Goal: Information Seeking & Learning: Learn about a topic

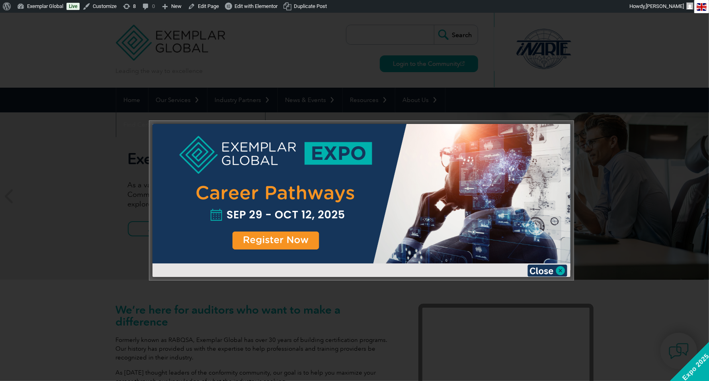
click at [293, 240] on div at bounding box center [361, 193] width 418 height 139
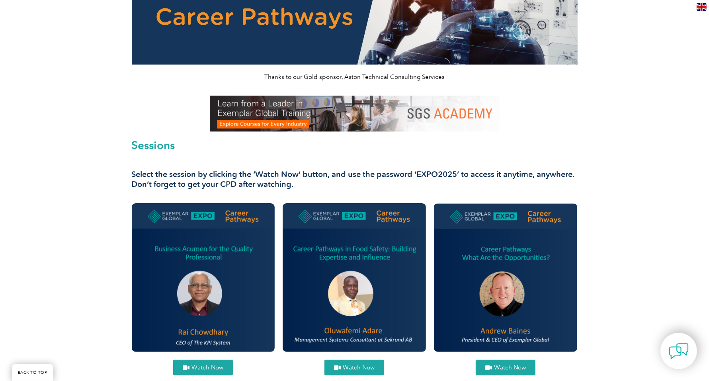
scroll to position [238, 0]
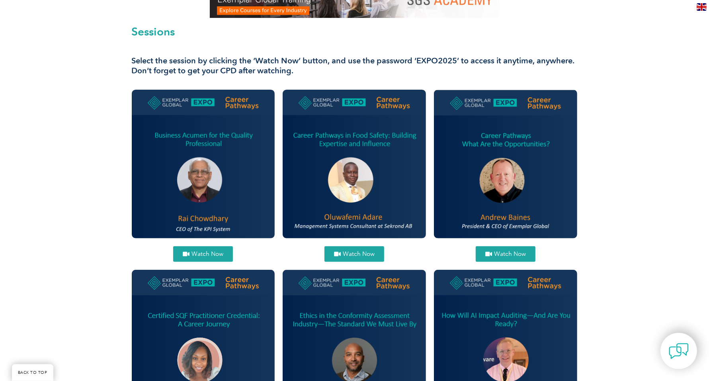
click at [505, 253] on span "Watch Now" at bounding box center [510, 254] width 32 height 6
drag, startPoint x: 418, startPoint y: 60, endPoint x: 449, endPoint y: 59, distance: 30.3
click at [449, 59] on h3 "Select the session by clicking the ‘Watch Now’ button, and use the password ‘EX…" at bounding box center [355, 66] width 446 height 20
drag, startPoint x: 416, startPoint y: 60, endPoint x: 455, endPoint y: 62, distance: 38.2
click at [455, 62] on h3 "Select the session by clicking the ‘Watch Now’ button, and use the password ‘EX…" at bounding box center [355, 66] width 446 height 20
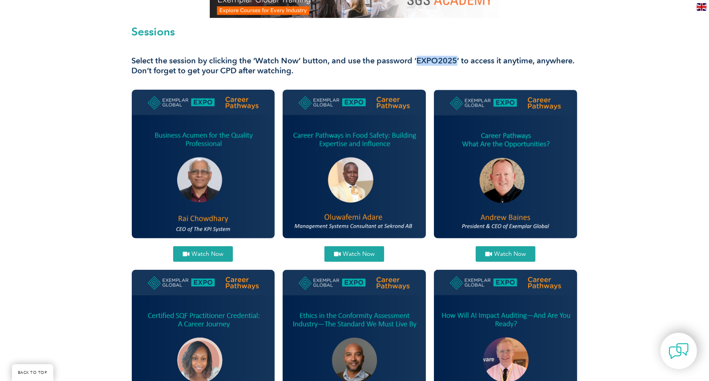
copy h3 "EXPO2025"
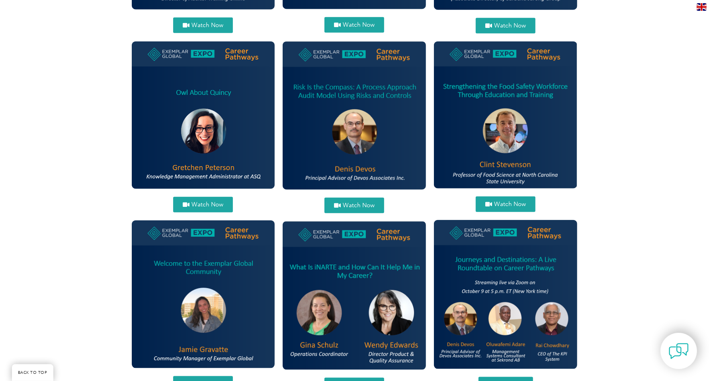
scroll to position [830, 0]
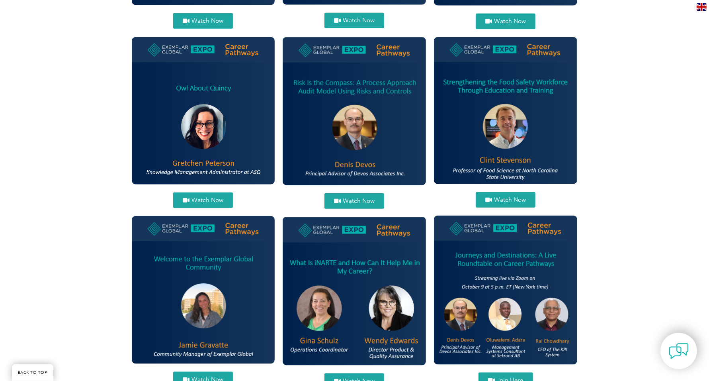
click at [507, 197] on span "Watch Now" at bounding box center [510, 200] width 32 height 6
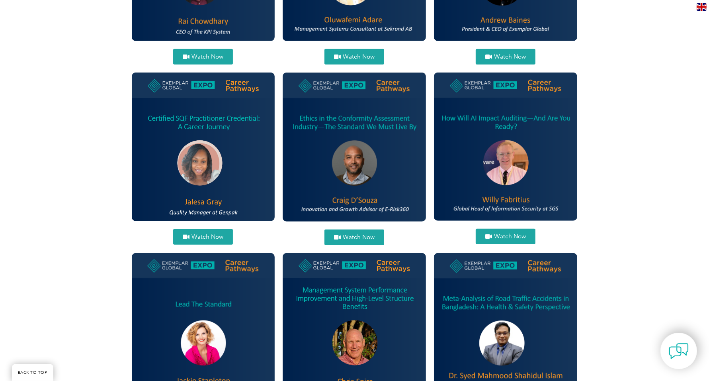
scroll to position [429, 0]
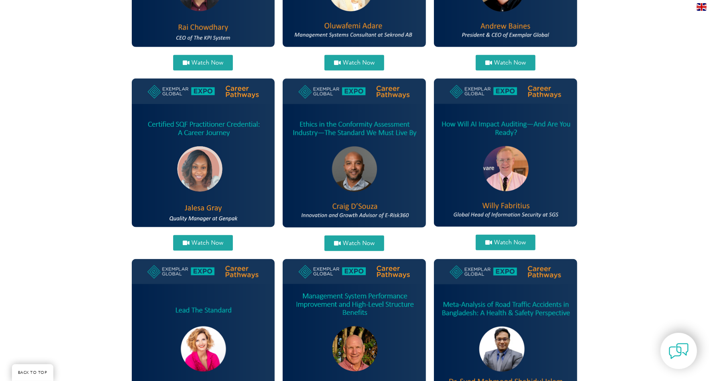
click at [347, 183] on img at bounding box center [354, 152] width 143 height 148
click at [355, 242] on span "Watch Now" at bounding box center [359, 243] width 32 height 6
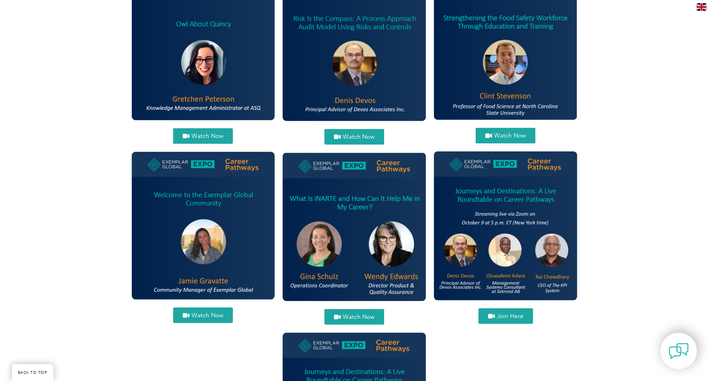
scroll to position [916, 0]
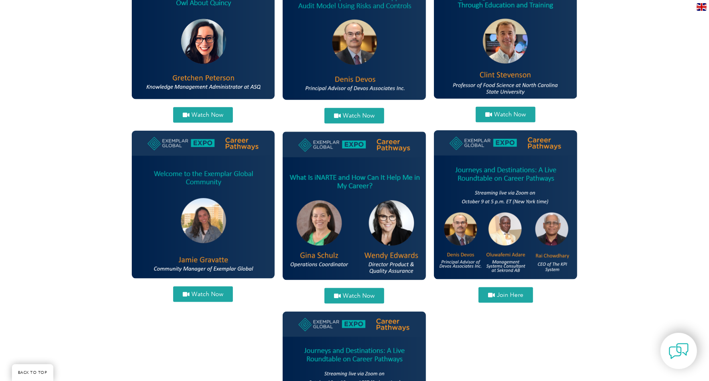
click at [354, 115] on span "Watch Now" at bounding box center [359, 116] width 32 height 6
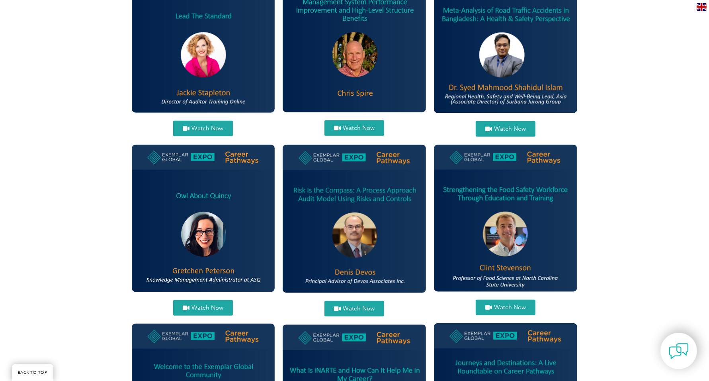
scroll to position [722, 0]
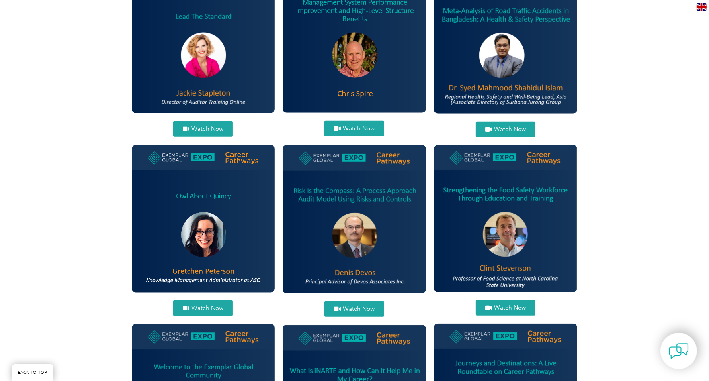
click at [200, 309] on span "Watch Now" at bounding box center [207, 308] width 32 height 6
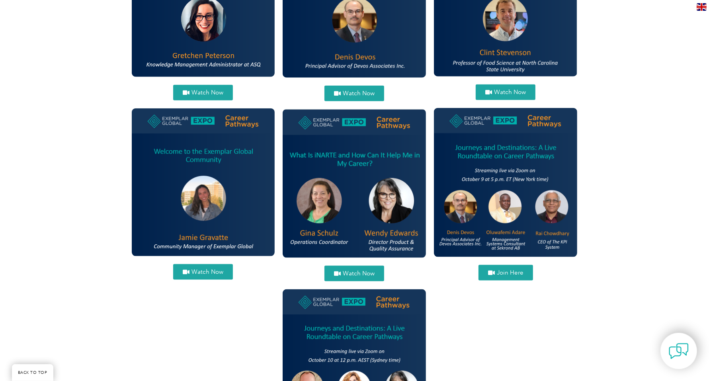
scroll to position [938, 0]
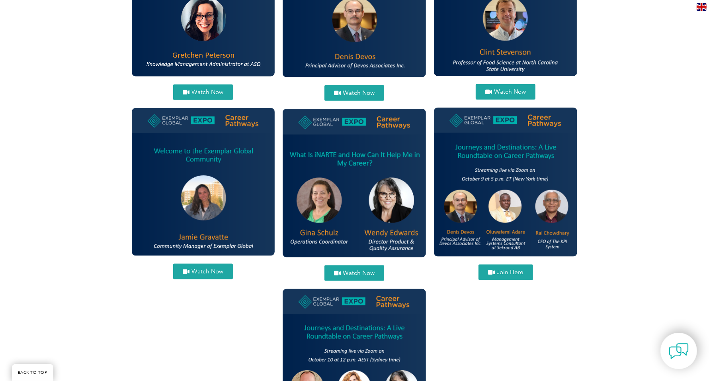
click at [355, 215] on img at bounding box center [354, 183] width 143 height 149
click at [360, 267] on link "Watch Now" at bounding box center [354, 273] width 60 height 16
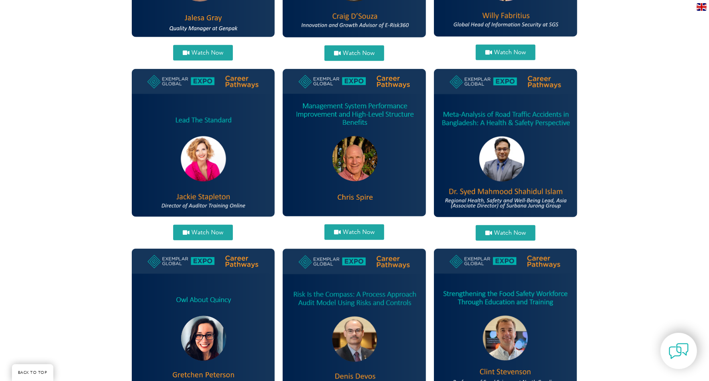
scroll to position [619, 0]
click at [209, 231] on span "Watch Now" at bounding box center [207, 232] width 32 height 6
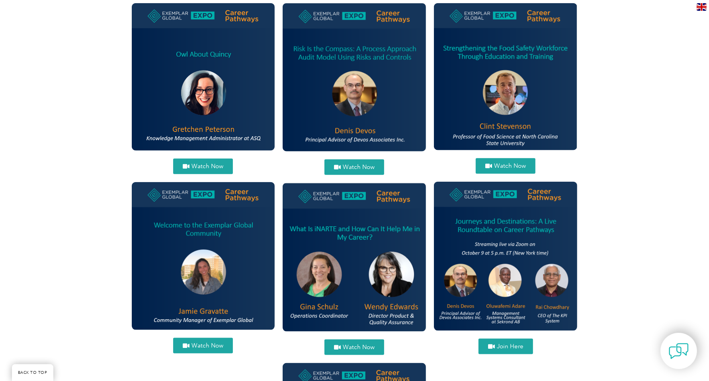
scroll to position [875, 0]
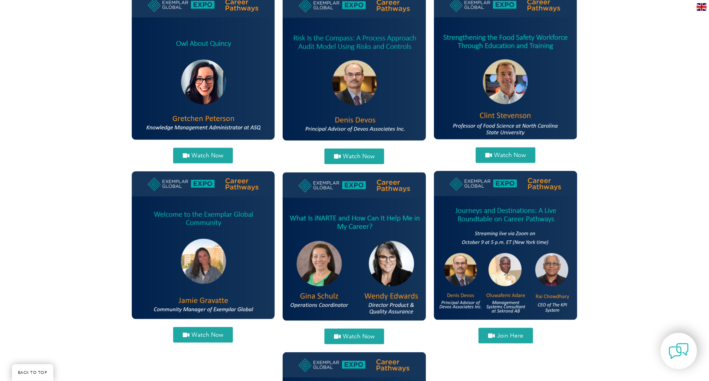
click at [198, 334] on span "Watch Now" at bounding box center [207, 335] width 32 height 6
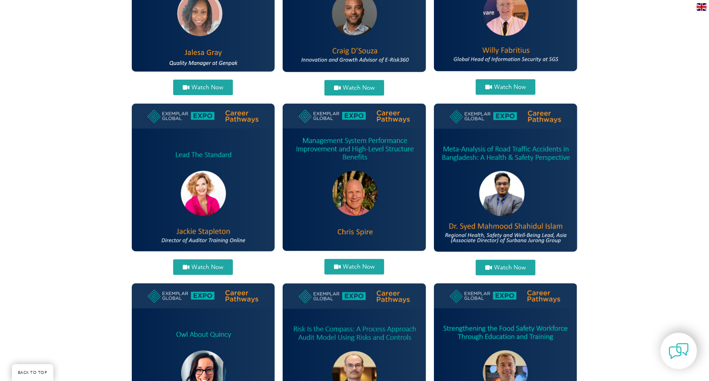
scroll to position [525, 0]
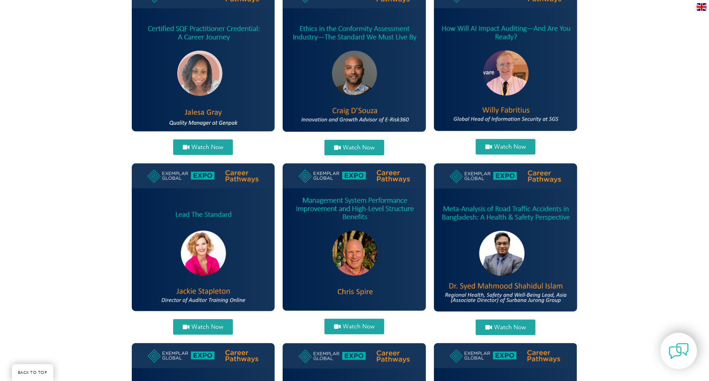
click at [187, 144] on icon at bounding box center [186, 147] width 7 height 6
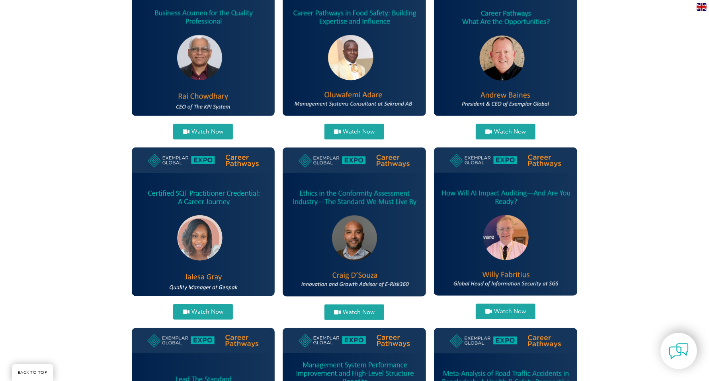
scroll to position [360, 0]
click at [354, 132] on span "Watch Now" at bounding box center [359, 132] width 32 height 6
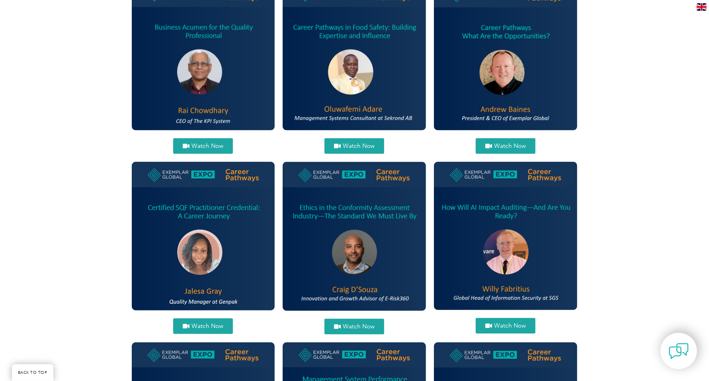
scroll to position [334, 0]
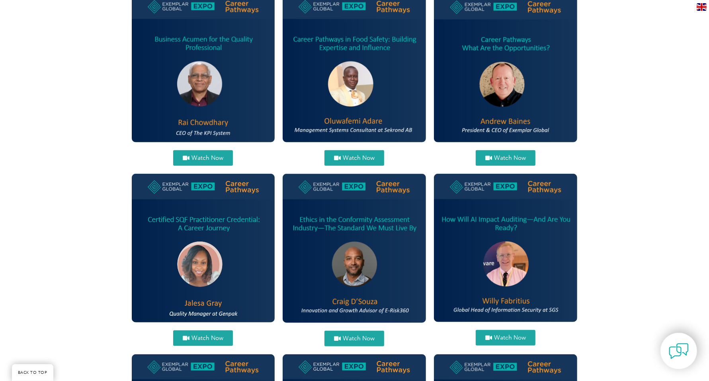
click at [203, 155] on span "Watch Now" at bounding box center [207, 158] width 32 height 6
click at [496, 335] on span "Watch Now" at bounding box center [510, 337] width 32 height 6
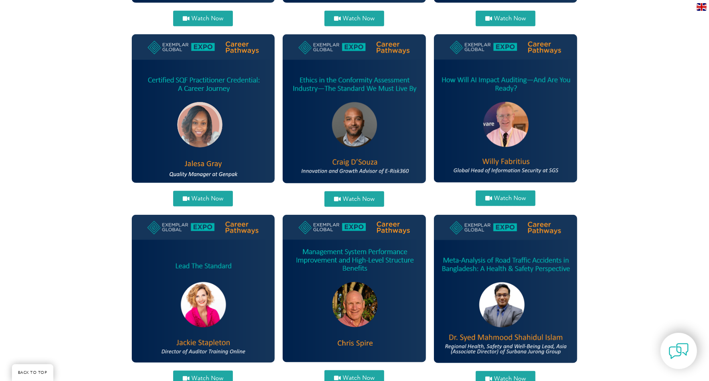
scroll to position [482, 0]
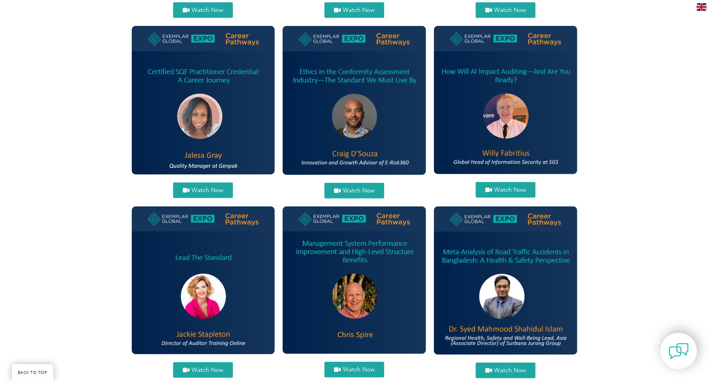
click at [369, 367] on span "Watch Now" at bounding box center [359, 369] width 32 height 6
click at [510, 371] on span "Watch Now" at bounding box center [510, 370] width 32 height 6
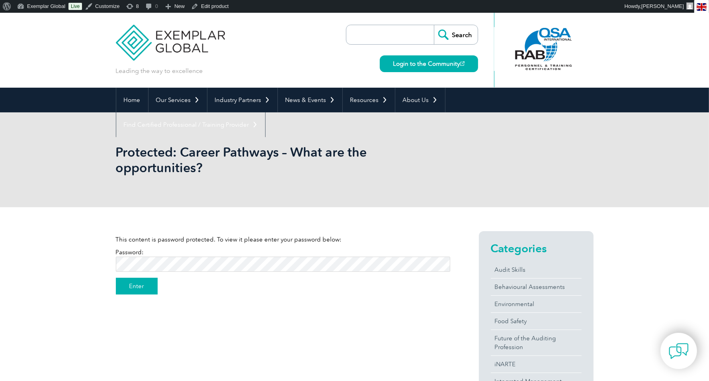
click at [135, 287] on input "Enter" at bounding box center [137, 285] width 42 height 17
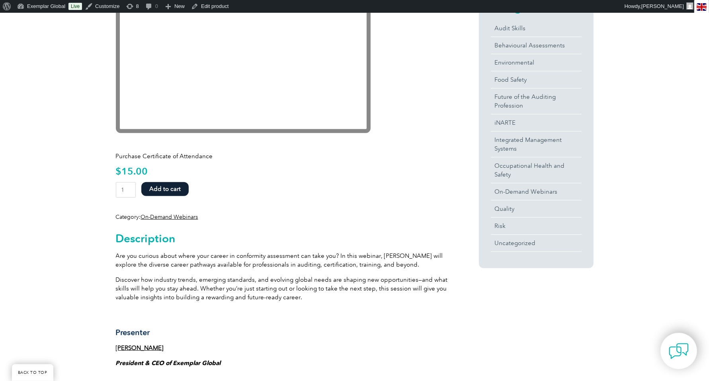
scroll to position [242, 0]
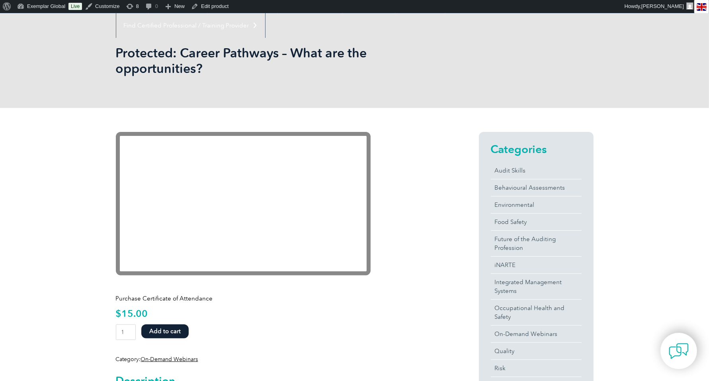
scroll to position [0, 0]
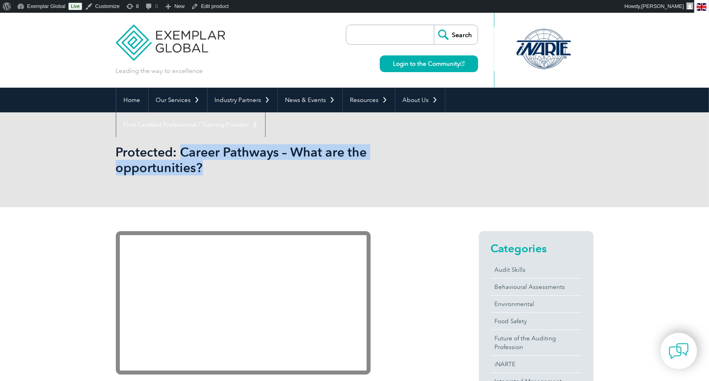
drag, startPoint x: 182, startPoint y: 150, endPoint x: 206, endPoint y: 172, distance: 32.4
click at [206, 172] on h1 "Protected: Career Pathways – What are the opportunities?" at bounding box center [269, 159] width 306 height 31
copy h1 "Career Pathways – What are the opportunities?"
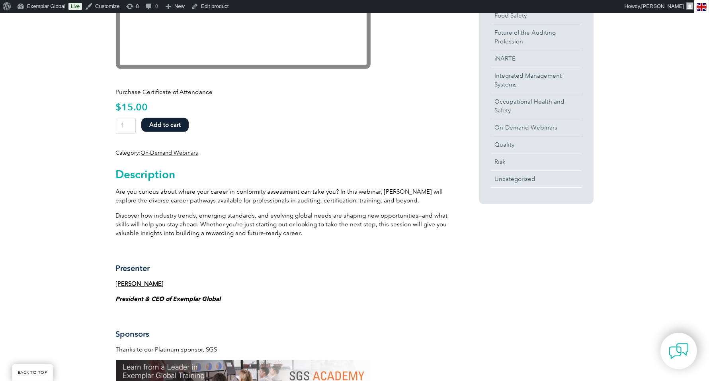
scroll to position [307, 0]
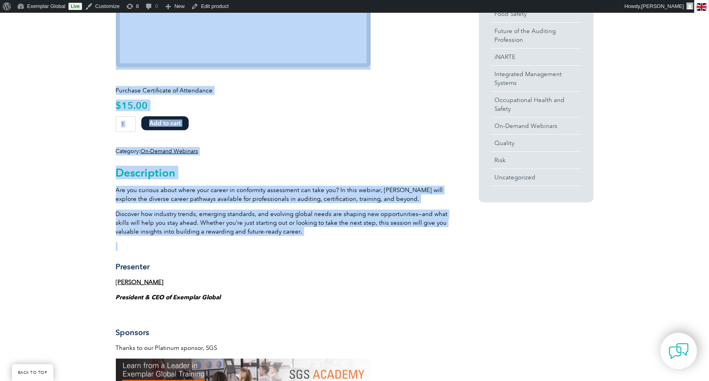
drag, startPoint x: 114, startPoint y: 189, endPoint x: 295, endPoint y: 235, distance: 186.5
click at [295, 235] on div "Purchase Certificate of Attendance $ 15.00 Career Pathways - What are the oppor…" at bounding box center [354, 359] width 709 height 919
click at [318, 242] on p at bounding box center [283, 246] width 334 height 9
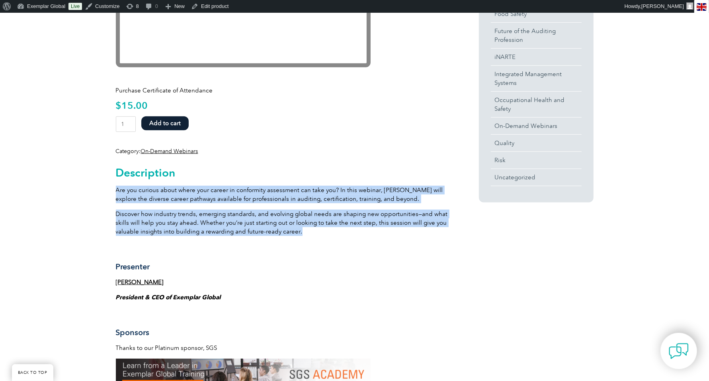
drag, startPoint x: 303, startPoint y: 230, endPoint x: 116, endPoint y: 192, distance: 190.1
click at [116, 192] on div "Description Are you curious about where your career in conformity assessment ca…" at bounding box center [283, 365] width 334 height 420
copy div "Are you curious about where your career in conformity assessment can take you? …"
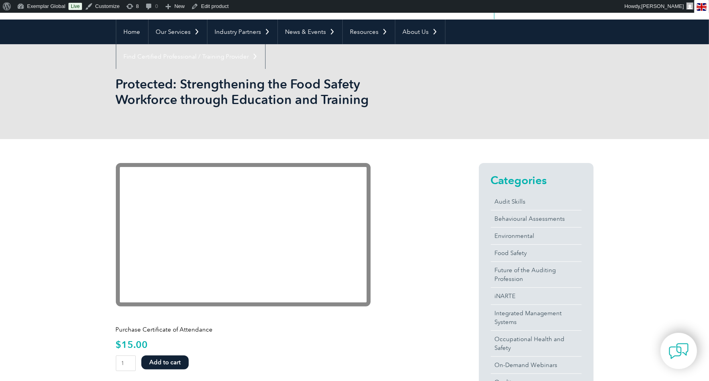
scroll to position [64, 0]
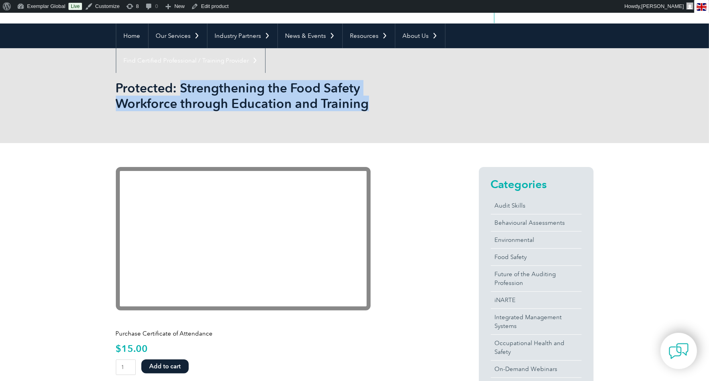
drag, startPoint x: 180, startPoint y: 87, endPoint x: 381, endPoint y: 113, distance: 202.3
click at [381, 113] on div "Protected: Strengthening the Food Safety Workforce through Education and Traini…" at bounding box center [355, 95] width 478 height 95
copy h1 "Strengthening the Food Safety Workforce through Education and Training"
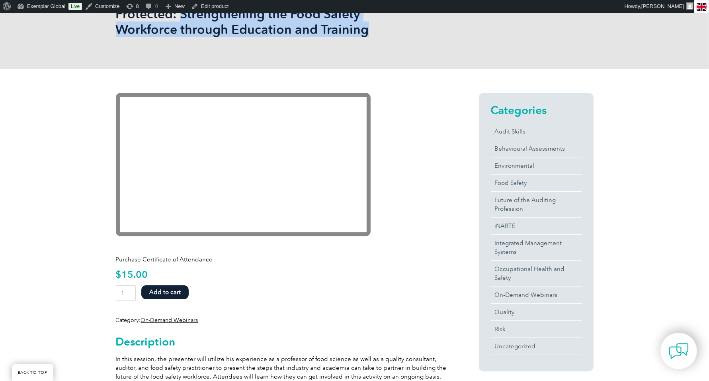
scroll to position [254, 0]
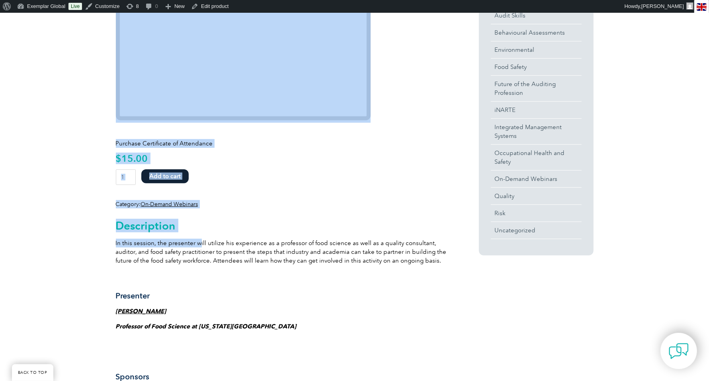
drag, startPoint x: 112, startPoint y: 245, endPoint x: 196, endPoint y: 246, distance: 84.4
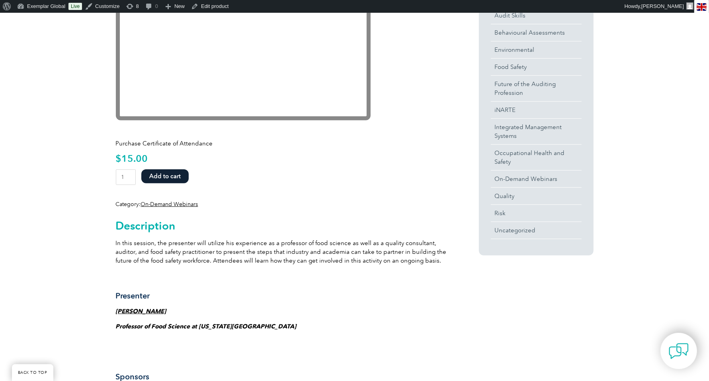
click at [371, 262] on p "In this session, the presenter will utilize his experience as a professor of fo…" at bounding box center [283, 251] width 334 height 26
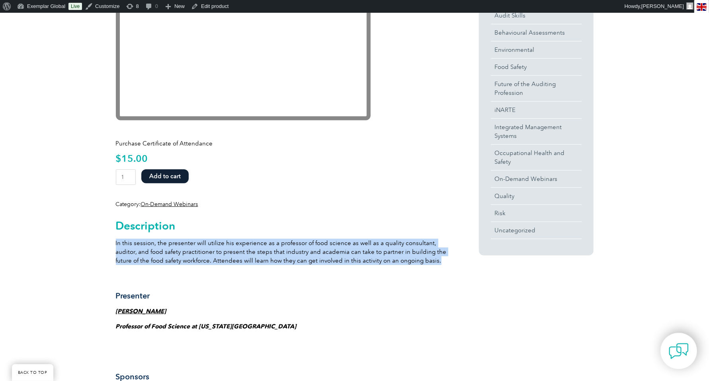
drag, startPoint x: 414, startPoint y: 262, endPoint x: 115, endPoint y: 242, distance: 299.2
click at [116, 242] on p "In this session, the presenter will utilize his experience as a professor of fo…" at bounding box center [283, 251] width 334 height 26
copy p "In this session, the presenter will utilize his experience as a professor of fo…"
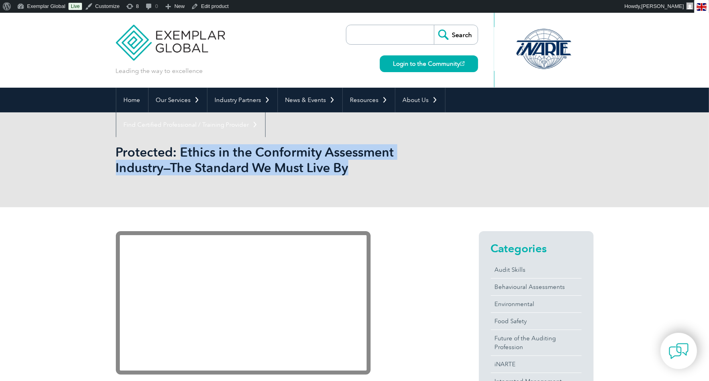
drag, startPoint x: 181, startPoint y: 151, endPoint x: 351, endPoint y: 163, distance: 170.8
click at [351, 163] on h1 "Protected: Ethics in the Conformity Assessment Industry—The Standard We Must Li…" at bounding box center [269, 159] width 306 height 31
copy h1 "Ethics in the Conformity Assessment Industry—The Standard We Must Live By"
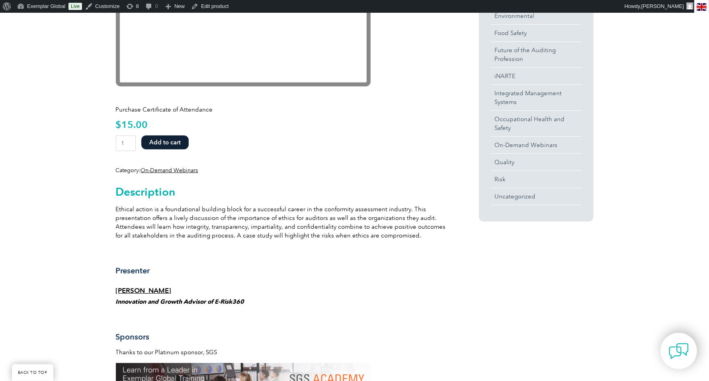
scroll to position [293, 0]
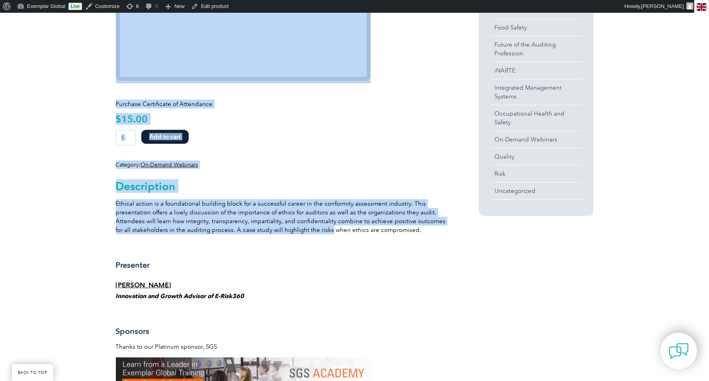
drag, startPoint x: 115, startPoint y: 203, endPoint x: 317, endPoint y: 231, distance: 203.7
click at [317, 231] on div "Purchase Certificate of Attendance $ 15.00 Ethics in the Conformity Assessment …" at bounding box center [354, 366] width 709 height 905
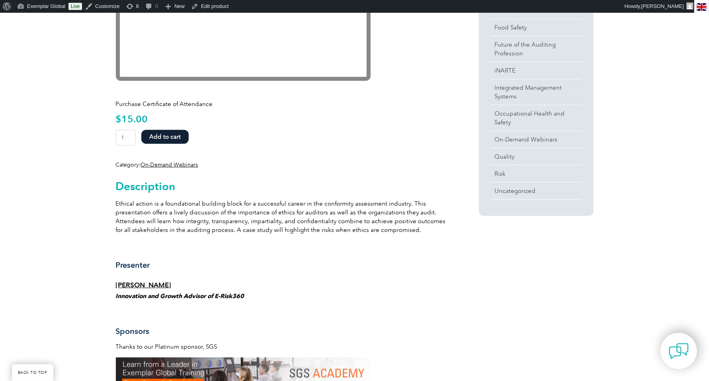
click at [377, 238] on div "Description Ethical action is a foundational building block for a successful ca…" at bounding box center [283, 372] width 334 height 406
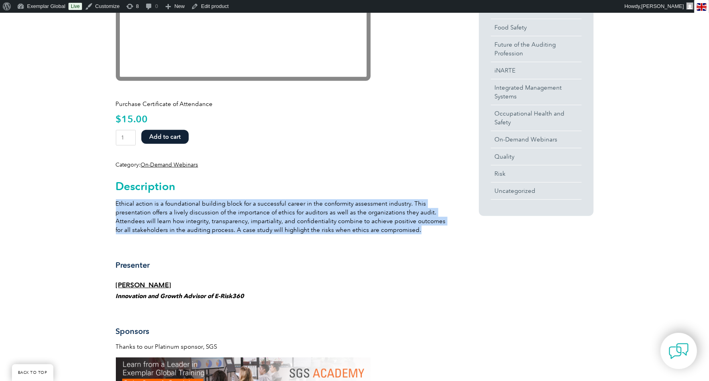
drag, startPoint x: 413, startPoint y: 228, endPoint x: 116, endPoint y: 202, distance: 298.5
click at [116, 202] on p "Ethical action is a foundational building block for a successful career in the …" at bounding box center [283, 216] width 334 height 35
copy p "Ethical action is a foundational building block for a successful career in the …"
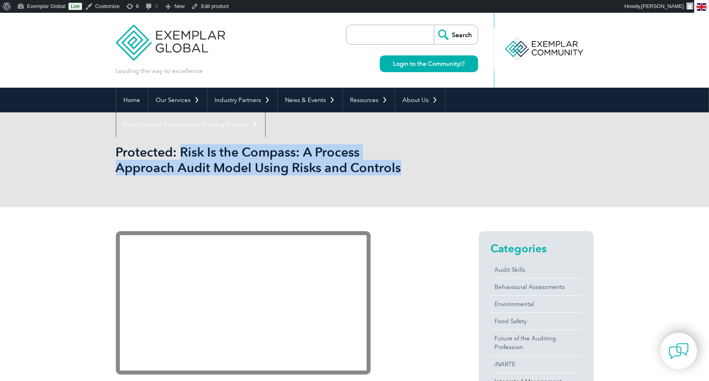
drag, startPoint x: 183, startPoint y: 150, endPoint x: 355, endPoint y: 174, distance: 173.6
click at [355, 174] on h1 "Protected: Risk Is the Compass: A Process Approach Audit Model Using Risks and …" at bounding box center [269, 159] width 306 height 31
copy h1 "Risk Is the Compass: A Process Approach Audit Model Using Risks and Controls"
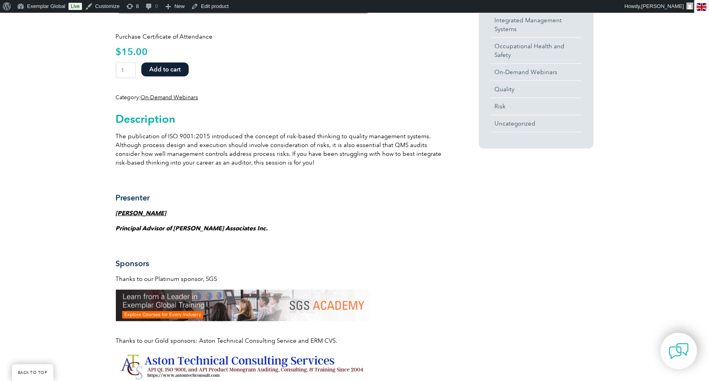
scroll to position [362, 0]
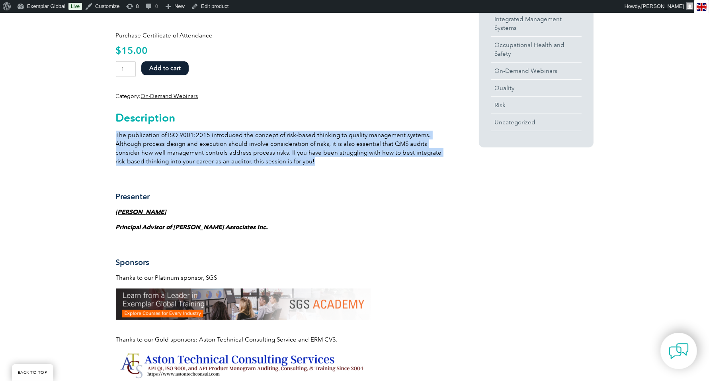
drag, startPoint x: 117, startPoint y: 135, endPoint x: 248, endPoint y: 160, distance: 133.7
click at [248, 160] on p "The publication of ISO 9001:2015 introduced the concept of risk-based thinking …" at bounding box center [283, 148] width 334 height 35
copy p "The publication of ISO 9001:2015 introduced the concept of risk-based thinking …"
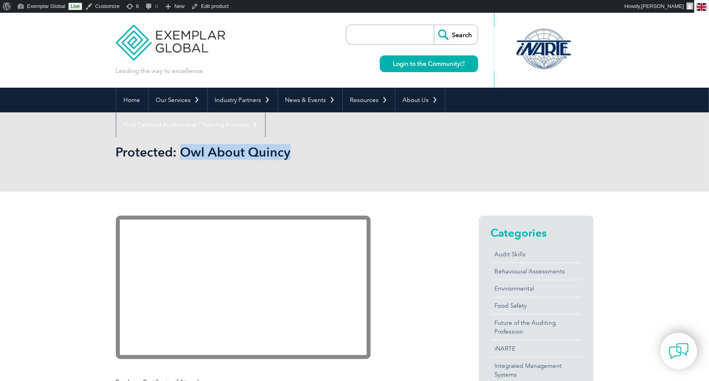
drag, startPoint x: 182, startPoint y: 154, endPoint x: 293, endPoint y: 149, distance: 111.1
click at [293, 149] on h1 "Protected: Owl About Quincy" at bounding box center [269, 152] width 306 height 16
copy h1 "Owl About Quincy"
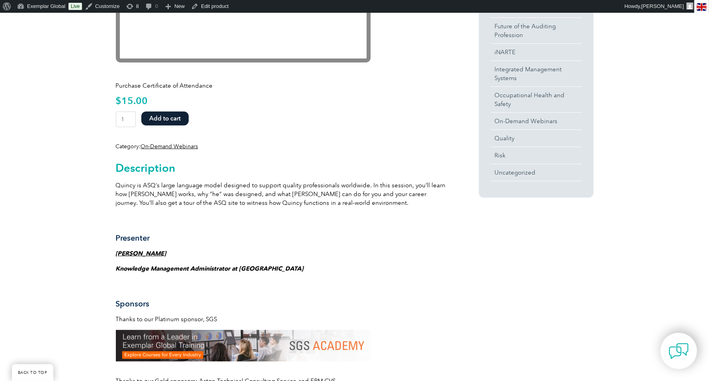
scroll to position [298, 0]
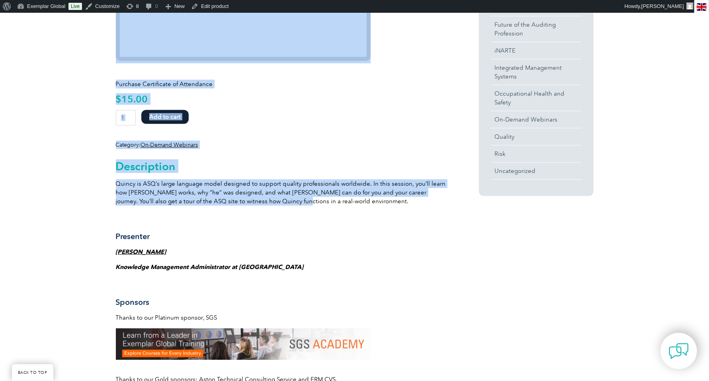
drag, startPoint x: 114, startPoint y: 180, endPoint x: 263, endPoint y: 200, distance: 150.6
click at [263, 200] on div "Purchase Certificate of Attendance $ 15.00 Owl About Quincy quantity 1 Add to c…" at bounding box center [354, 346] width 709 height 904
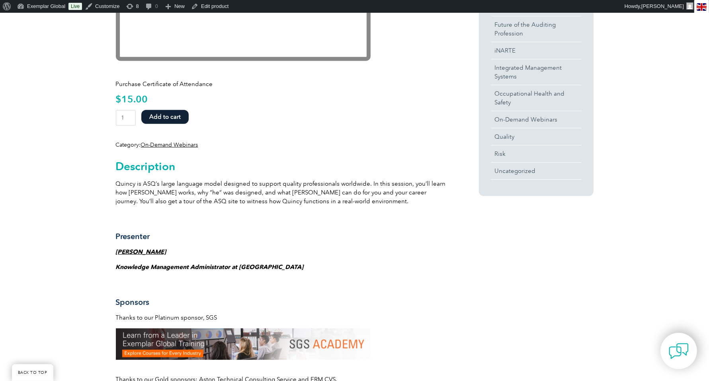
click at [330, 210] on div "Description Quincy is ASQ’s large language model designed to support quality pr…" at bounding box center [283, 351] width 334 height 405
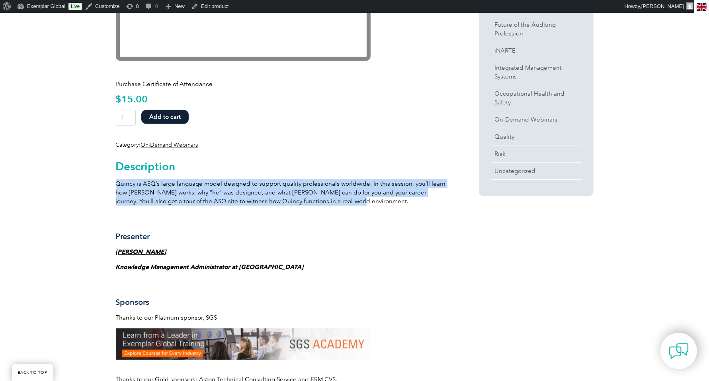
drag, startPoint x: 331, startPoint y: 203, endPoint x: 115, endPoint y: 184, distance: 216.1
click at [116, 184] on p "Quincy is ASQ’s large language model designed to support quality professionals …" at bounding box center [283, 192] width 334 height 26
copy p "Quincy is ASQ’s large language model designed to support quality professionals …"
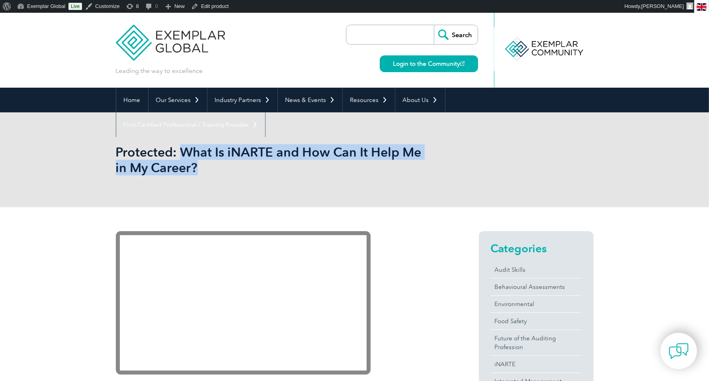
drag, startPoint x: 184, startPoint y: 156, endPoint x: 201, endPoint y: 166, distance: 20.1
click at [201, 166] on h1 "Protected: What Is iNARTE and How Can It Help Me in My Career?" at bounding box center [269, 159] width 306 height 31
copy h1 "What Is iNARTE and How Can It Help Me in My Career?"
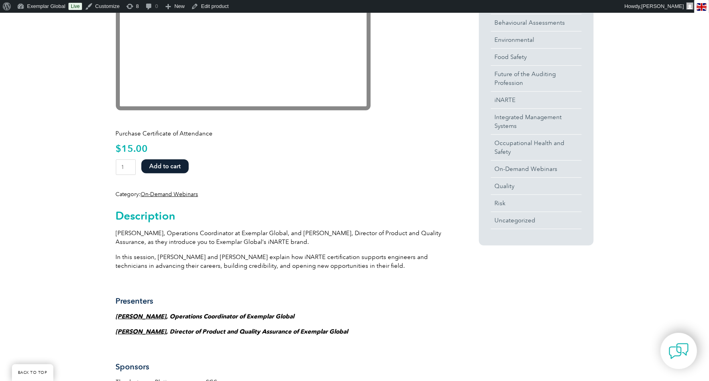
scroll to position [264, 0]
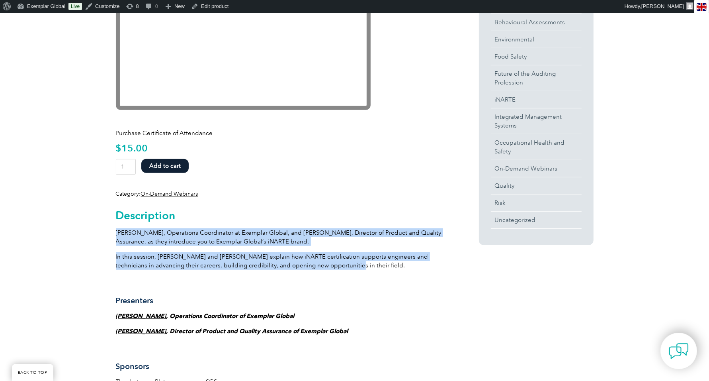
drag, startPoint x: 117, startPoint y: 233, endPoint x: 317, endPoint y: 263, distance: 202.4
copy div "[PERSON_NAME], Operations Coordinator at Exemplar Global, and [PERSON_NAME], Di…"
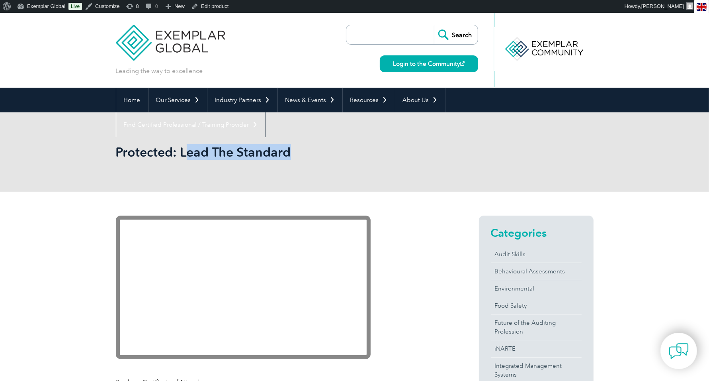
drag, startPoint x: 310, startPoint y: 154, endPoint x: 188, endPoint y: 156, distance: 121.4
click at [188, 156] on h1 "Protected: Lead The Standard" at bounding box center [269, 152] width 306 height 16
click at [319, 158] on h1 "Protected: Lead The Standard" at bounding box center [269, 152] width 306 height 16
drag, startPoint x: 307, startPoint y: 151, endPoint x: 179, endPoint y: 150, distance: 127.4
click at [179, 150] on h1 "Protected: Lead The Standard" at bounding box center [269, 152] width 306 height 16
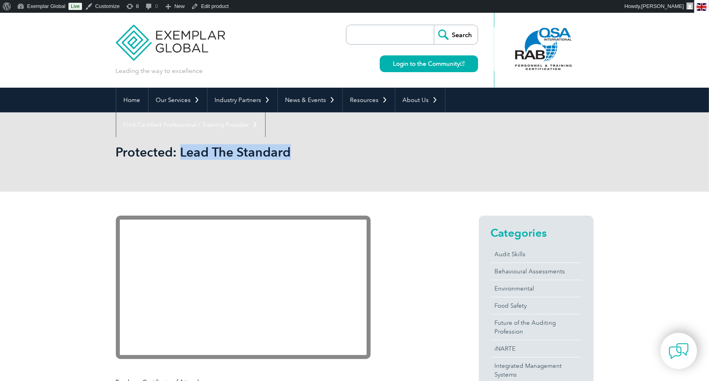
copy h1 "Lead The Standard"
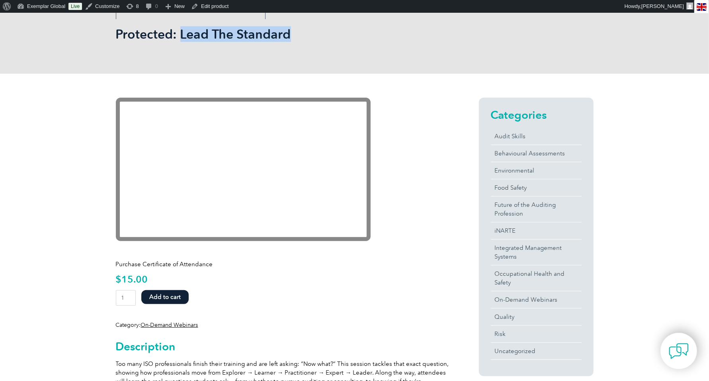
scroll to position [198, 0]
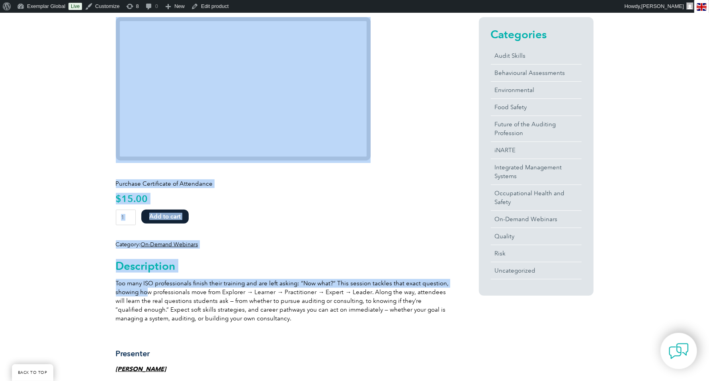
drag, startPoint x: 110, startPoint y: 281, endPoint x: 148, endPoint y: 289, distance: 38.6
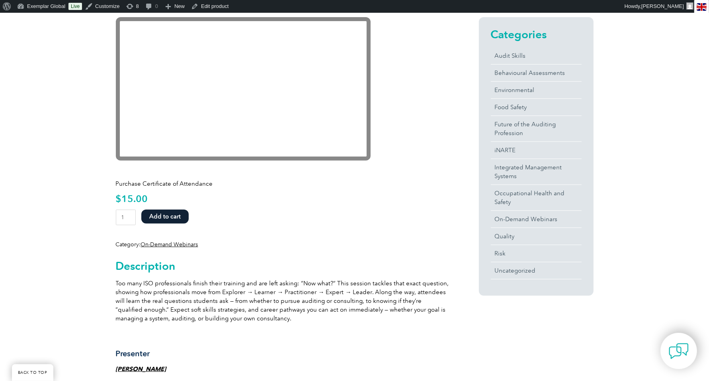
click at [178, 301] on p "Too many ISO professionals finish their training and are left asking: “Now what…" at bounding box center [283, 301] width 334 height 44
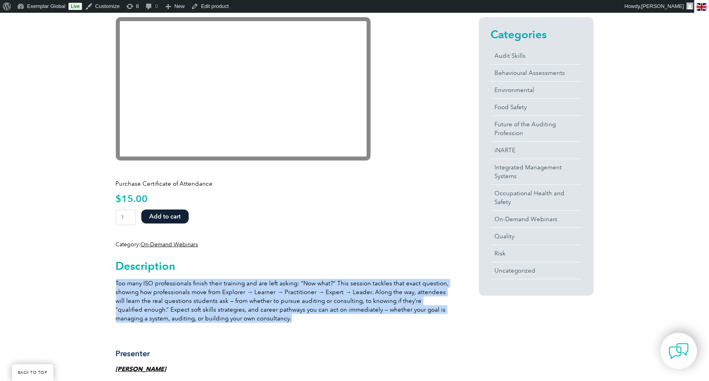
drag, startPoint x: 117, startPoint y: 283, endPoint x: 268, endPoint y: 317, distance: 155.6
click at [268, 317] on p "Too many ISO professionals finish their training and are left asking: “Now what…" at bounding box center [283, 301] width 334 height 44
copy p "Too many ISO professionals finish their training and are left asking: “Now what…"
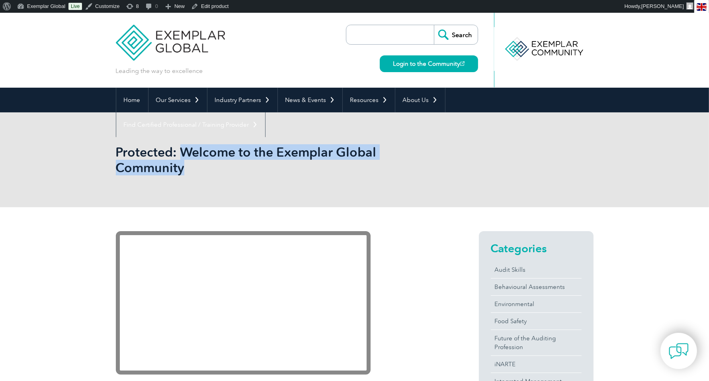
drag, startPoint x: 181, startPoint y: 153, endPoint x: 200, endPoint y: 176, distance: 29.7
click at [200, 176] on div "Protected: Welcome to the Exemplar Global Community" at bounding box center [355, 159] width 478 height 95
copy h1 "Welcome to the Exemplar Global Community"
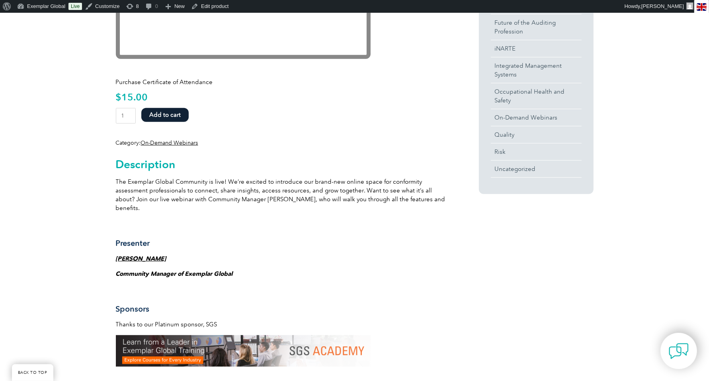
scroll to position [319, 0]
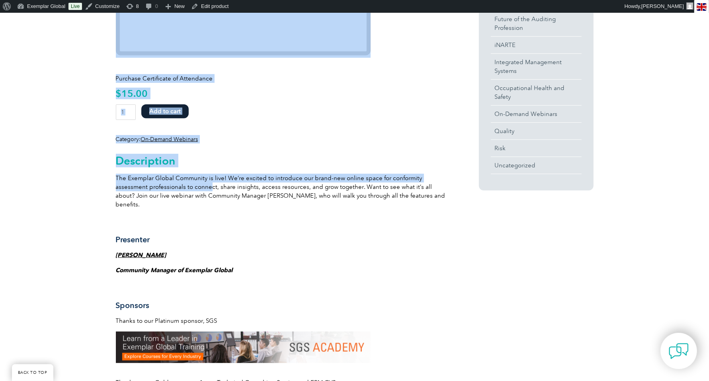
drag, startPoint x: 113, startPoint y: 177, endPoint x: 177, endPoint y: 185, distance: 65.0
click at [177, 185] on div "Purchase Certificate of Attendance $ 15.00 Welcome to the Exemplar Global Commu…" at bounding box center [354, 332] width 709 height 889
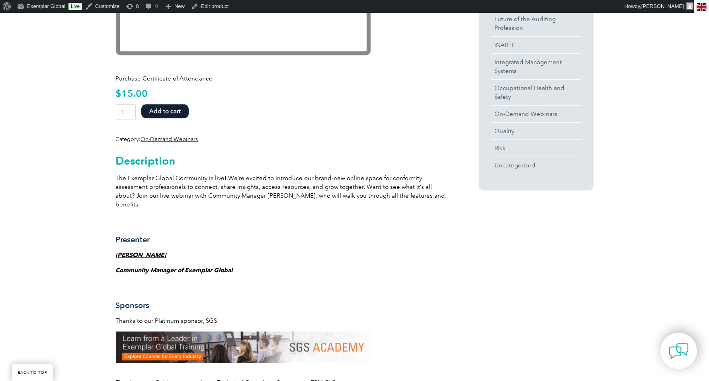
click at [206, 191] on p "The Exemplar Global Community is live! We’re excited to introduce our brand-new…" at bounding box center [283, 191] width 334 height 35
click at [115, 177] on div "Purchase Certificate of Attendance $ 15.00 Welcome to the Exemplar Global Commu…" at bounding box center [354, 332] width 709 height 889
drag, startPoint x: 116, startPoint y: 177, endPoint x: 424, endPoint y: 194, distance: 307.8
click at [424, 194] on p "The Exemplar Global Community is live! We’re excited to introduce our brand-new…" at bounding box center [283, 191] width 334 height 35
copy p "The Exemplar Global Community is live! We’re excited to introduce our brand-new…"
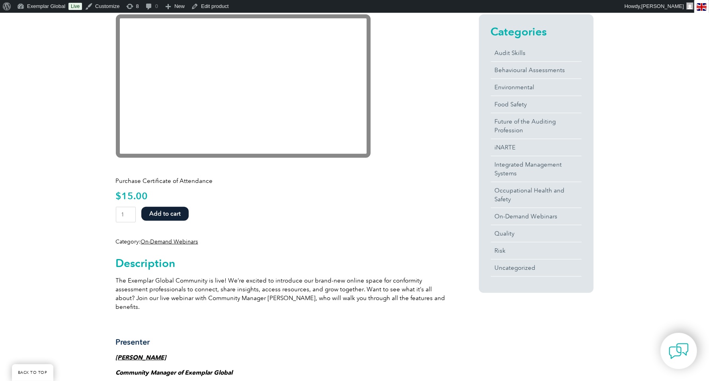
scroll to position [154, 0]
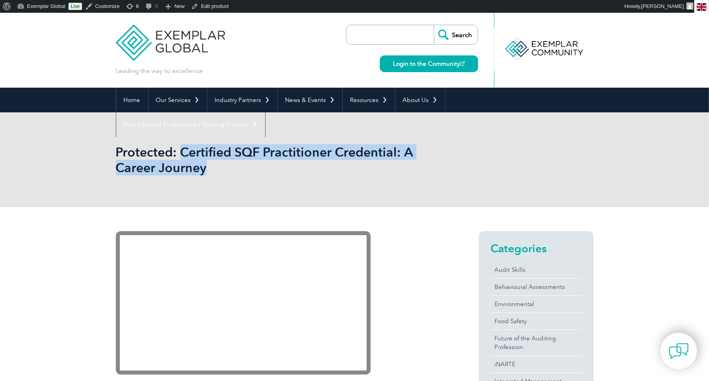
drag, startPoint x: 179, startPoint y: 150, endPoint x: 223, endPoint y: 174, distance: 49.5
click at [223, 174] on h1 "Protected: Certified SQF Practitioner Credential: A Career Journey" at bounding box center [269, 159] width 306 height 31
copy h1 "Certified SQF Practitioner Credential: A Career Journey"
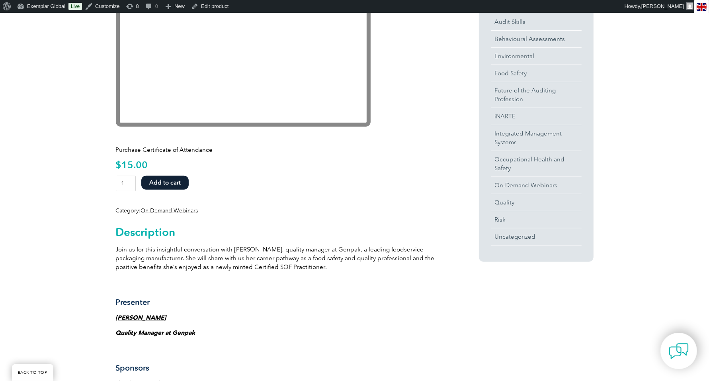
scroll to position [254, 0]
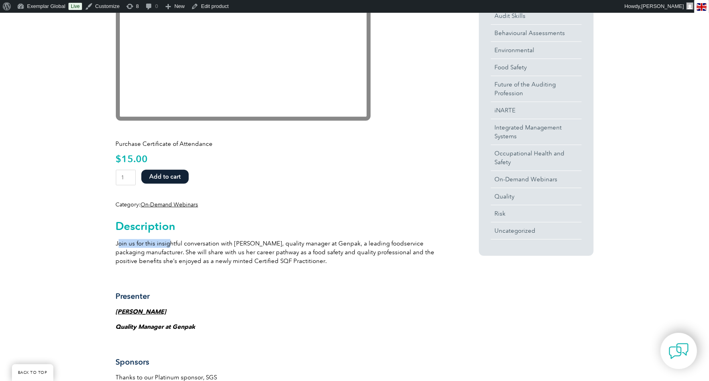
drag, startPoint x: 117, startPoint y: 242, endPoint x: 170, endPoint y: 245, distance: 53.5
click at [170, 245] on p "Join us for this insightful conversation with Jalesa Gray, quality manager at G…" at bounding box center [283, 252] width 334 height 26
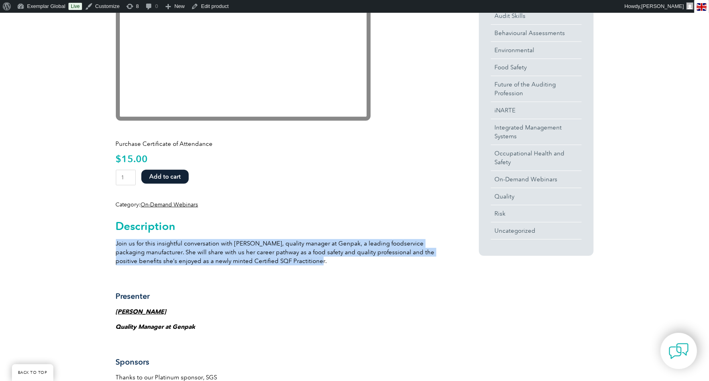
drag, startPoint x: 115, startPoint y: 243, endPoint x: 283, endPoint y: 262, distance: 168.7
click at [283, 262] on p "Join us for this insightful conversation with Jalesa Gray, quality manager at G…" at bounding box center [283, 252] width 334 height 26
copy p "Join us for this insightful conversation with Jalesa Gray, quality manager at G…"
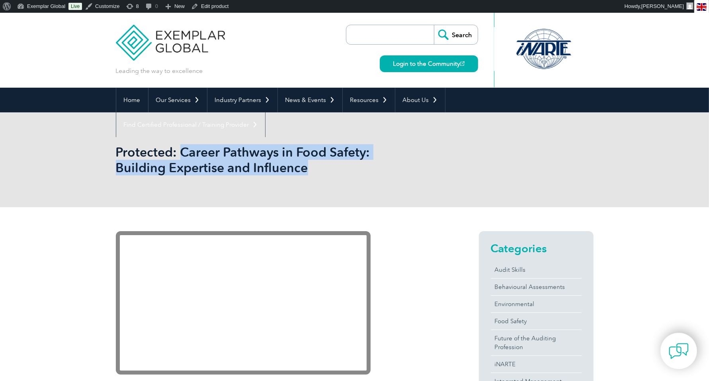
drag, startPoint x: 182, startPoint y: 153, endPoint x: 256, endPoint y: 169, distance: 75.0
click at [256, 169] on h1 "Protected: Career Pathways in Food Safety: Building Expertise and Influence" at bounding box center [269, 159] width 306 height 31
copy h1 "Career Pathways in Food Safety: Building Expertise and Influence"
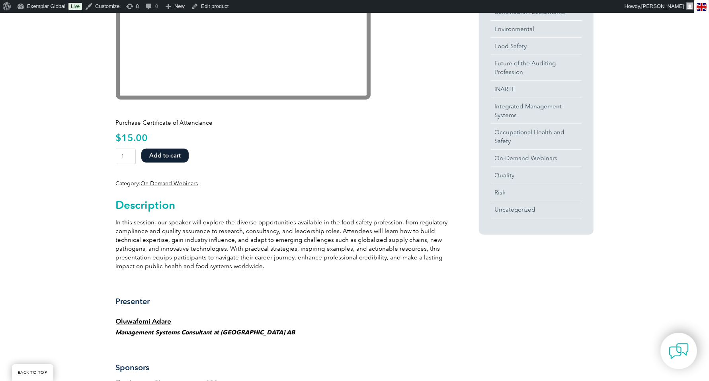
scroll to position [277, 0]
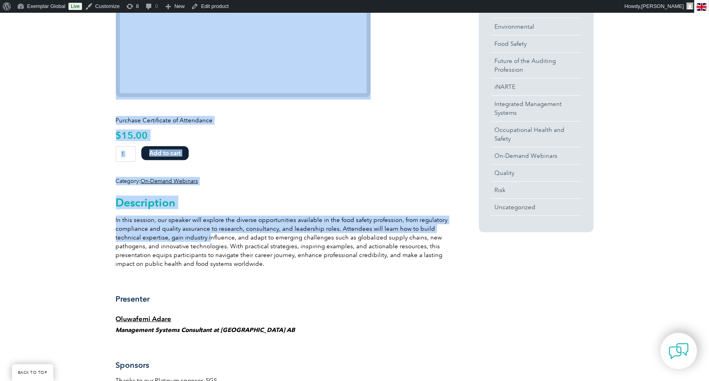
drag, startPoint x: 113, startPoint y: 219, endPoint x: 207, endPoint y: 236, distance: 95.6
click at [207, 236] on div "Purchase Certificate of Attendance $ 15.00 Career Pathways in Food Safety: Buil…" at bounding box center [354, 387] width 709 height 915
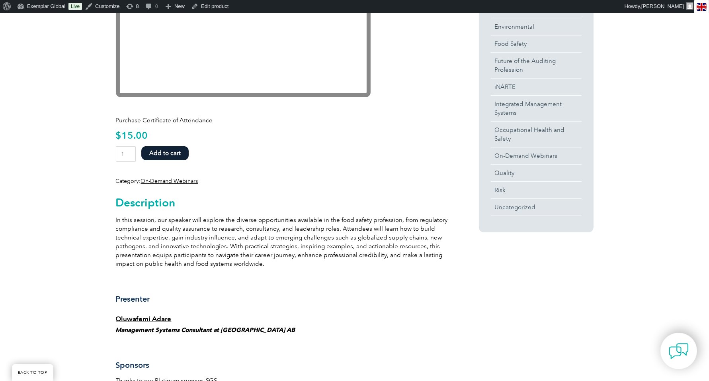
click at [262, 255] on p "In this session, our speaker will explore the diverse opportunities available i…" at bounding box center [283, 241] width 334 height 53
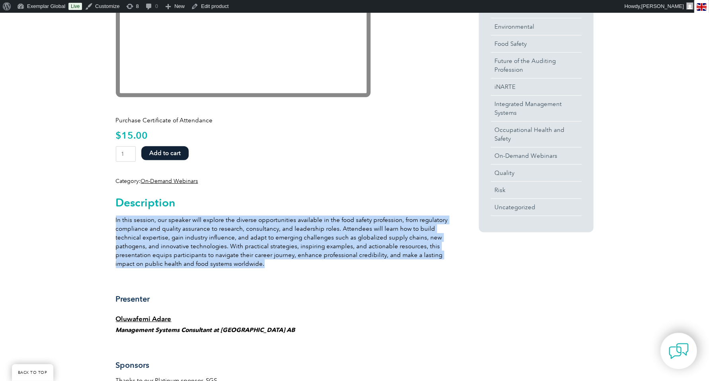
drag, startPoint x: 269, startPoint y: 264, endPoint x: 116, endPoint y: 219, distance: 159.4
click at [116, 219] on p "In this session, our speaker will explore the diverse opportunities available i…" at bounding box center [283, 241] width 334 height 53
copy p "In this session, our speaker will explore the diverse opportunities available i…"
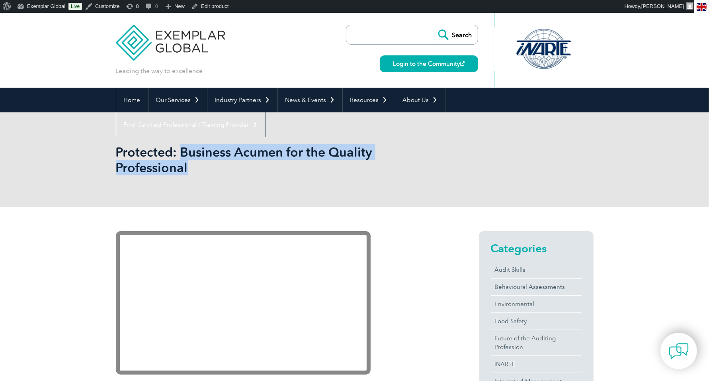
drag, startPoint x: 182, startPoint y: 150, endPoint x: 189, endPoint y: 162, distance: 13.2
click at [189, 162] on h1 "Protected: Business Acumen for the Quality Professional" at bounding box center [269, 159] width 306 height 31
copy h1 "Business Acumen for the Quality Professional"
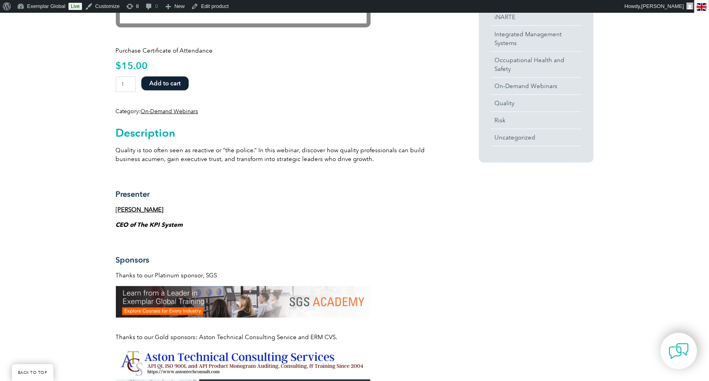
scroll to position [347, 0]
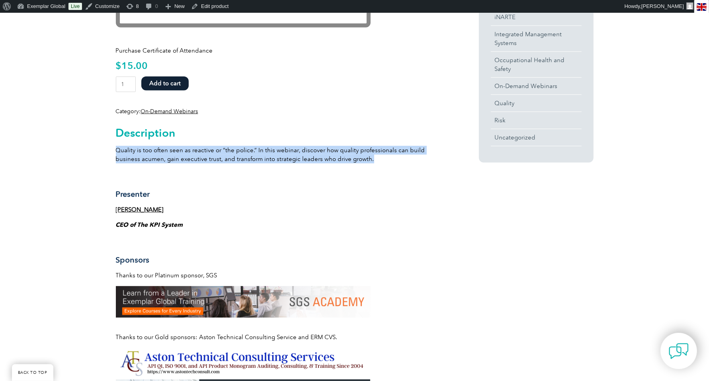
drag, startPoint x: 116, startPoint y: 149, endPoint x: 349, endPoint y: 154, distance: 233.7
click at [349, 154] on p "Quality is too often seen as reactive or “the police.” In this webinar, discove…" at bounding box center [283, 155] width 334 height 18
copy p "Quality is too often seen as reactive or “the police.” In this webinar, discove…"
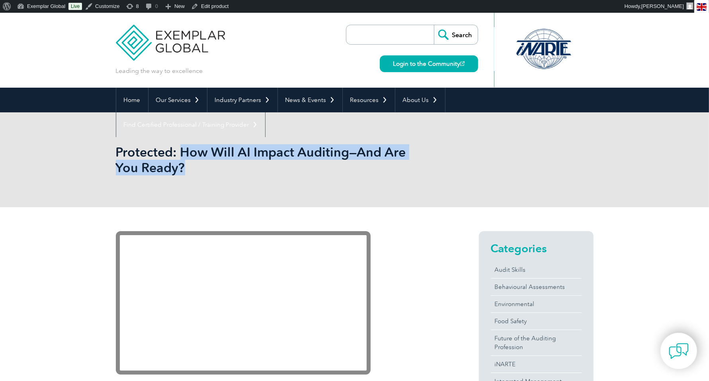
drag, startPoint x: 180, startPoint y: 149, endPoint x: 201, endPoint y: 166, distance: 27.2
click at [201, 166] on h1 "Protected: How Will AI Impact Auditing—And Are You Ready?" at bounding box center [269, 159] width 306 height 31
copy h1 "How Will AI Impact Auditing—And Are You Ready?"
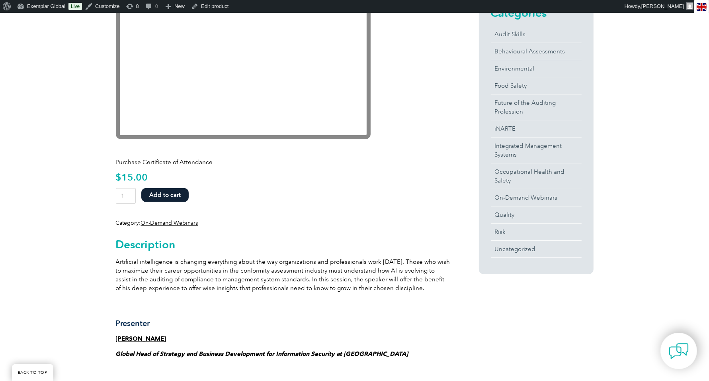
scroll to position [283, 0]
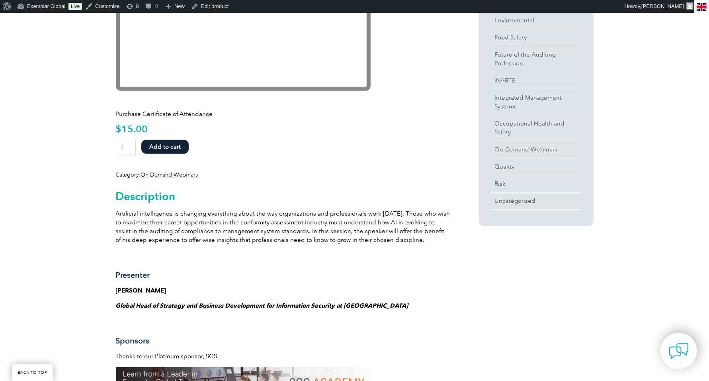
click at [120, 212] on p "Artificial intelligence is changing everything about the way organizations and …" at bounding box center [283, 226] width 334 height 35
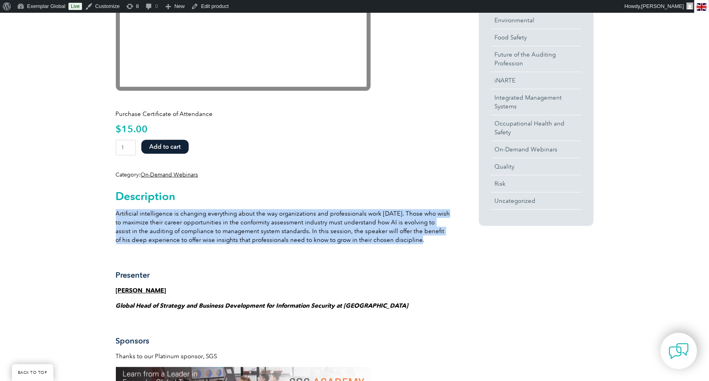
drag, startPoint x: 117, startPoint y: 214, endPoint x: 391, endPoint y: 238, distance: 275.3
click at [391, 238] on p "Artificial intelligence is changing everything about the way organizations and …" at bounding box center [283, 226] width 334 height 35
copy p "Artificial intelligence is changing everything about the way organizations and …"
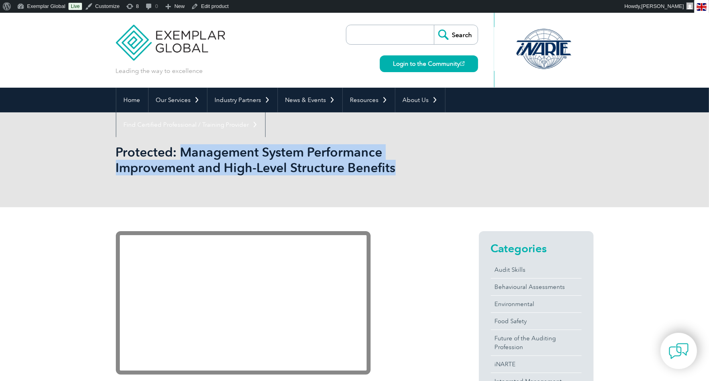
drag, startPoint x: 181, startPoint y: 152, endPoint x: 409, endPoint y: 168, distance: 228.2
click at [409, 168] on h1 "Protected: Management System Performance Improvement and High-Level Structure B…" at bounding box center [269, 159] width 306 height 31
copy h1 "Management System Performance Improvement and High-Level Structure Benefits"
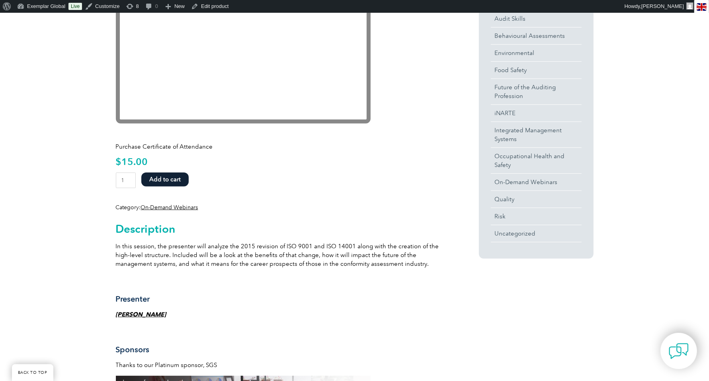
scroll to position [274, 0]
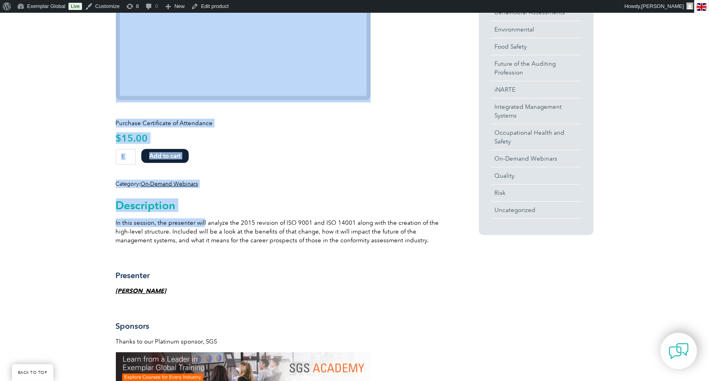
drag, startPoint x: 114, startPoint y: 222, endPoint x: 201, endPoint y: 225, distance: 87.2
click at [201, 225] on div "Purchase Certificate of Attendance $ 15.00 Management System Performance Improv…" at bounding box center [354, 369] width 709 height 873
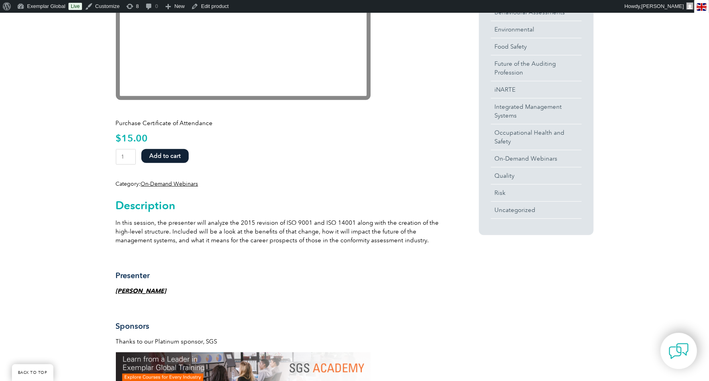
click at [344, 246] on div "Description In this session, the presenter will analyze the 2015 revision of IS…" at bounding box center [283, 378] width 334 height 381
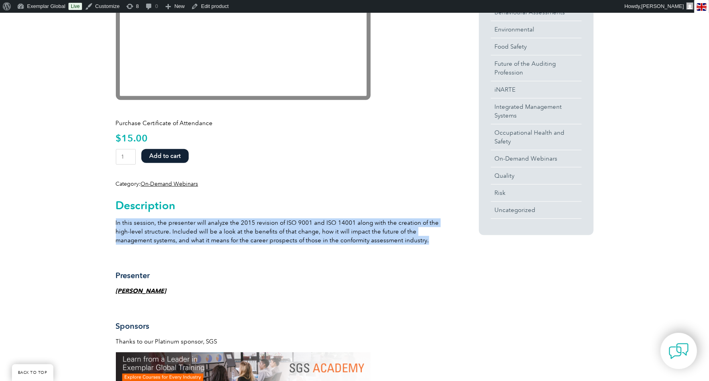
drag, startPoint x: 394, startPoint y: 239, endPoint x: 116, endPoint y: 220, distance: 279.3
click at [116, 220] on p "In this session, the presenter will analyze the 2015 revision of ISO 9001 and I…" at bounding box center [283, 231] width 334 height 26
copy p "In this session, the presenter will analyze the 2015 revision of ISO 9001 and I…"
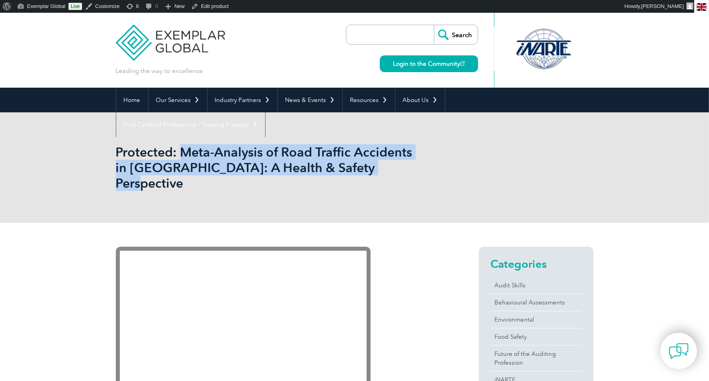
drag, startPoint x: 179, startPoint y: 152, endPoint x: 391, endPoint y: 162, distance: 212.4
click at [391, 162] on h1 "Protected: Meta-Analysis of Road Traffic Accidents in Bangladesh: A Health & Sa…" at bounding box center [269, 167] width 306 height 47
copy h1 "Meta-Analysis of Road Traffic Accidents in Bangladesh: A Health & Safety Perspe…"
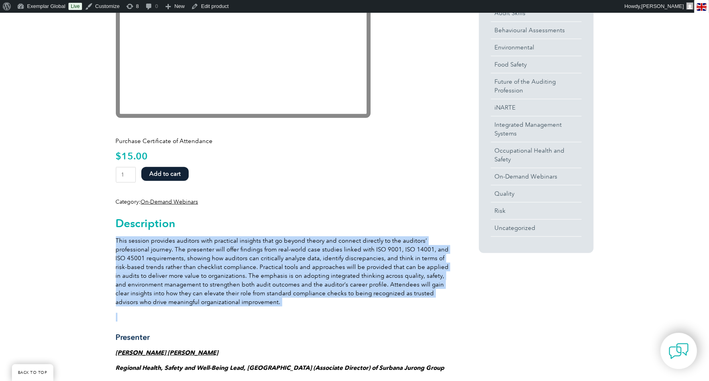
drag, startPoint x: 115, startPoint y: 226, endPoint x: 257, endPoint y: 291, distance: 155.5
drag, startPoint x: 115, startPoint y: 224, endPoint x: 244, endPoint y: 284, distance: 142.1
click at [244, 284] on p "This session provides auditors with practical insights that go beyond theory an…" at bounding box center [283, 271] width 334 height 70
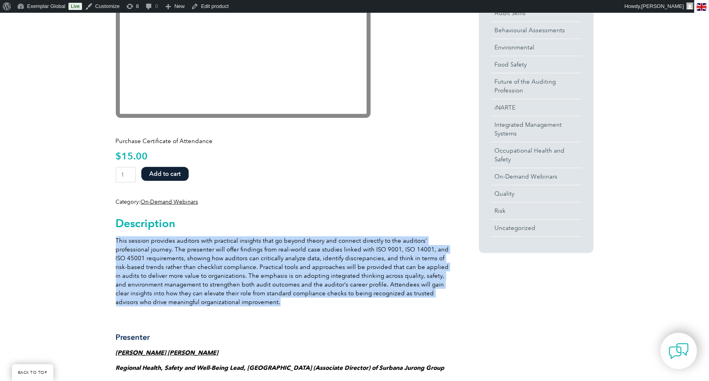
copy p "This session provides auditors with practical insights that go beyond theory an…"
